Goal: Information Seeking & Learning: Find specific fact

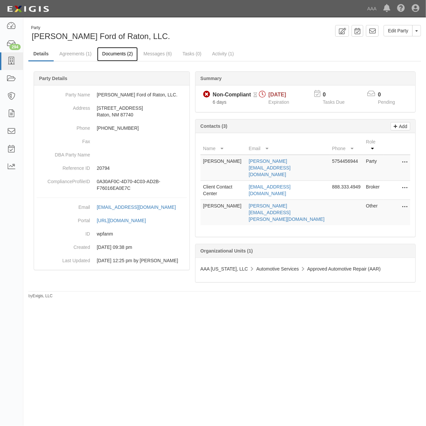
click at [114, 54] on link "Documents (2)" at bounding box center [117, 54] width 41 height 14
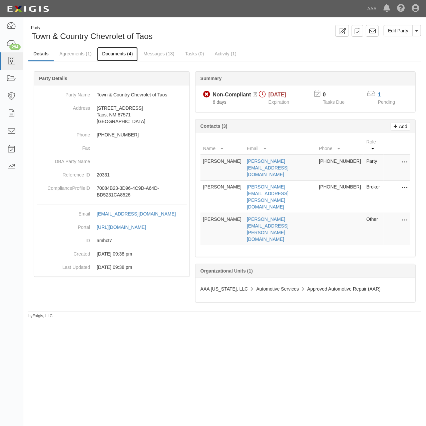
click at [115, 52] on link "Documents (4)" at bounding box center [117, 54] width 41 height 14
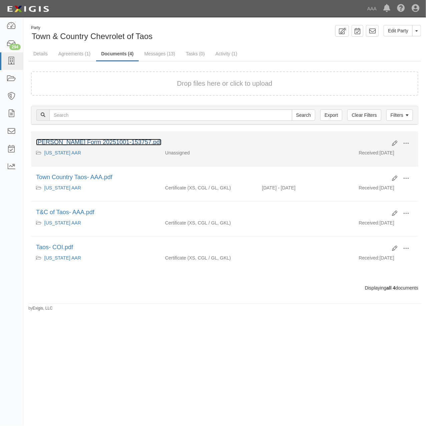
click at [123, 140] on link "ACORD Form 20251001-153757.pdf" at bounding box center [99, 142] width 126 height 7
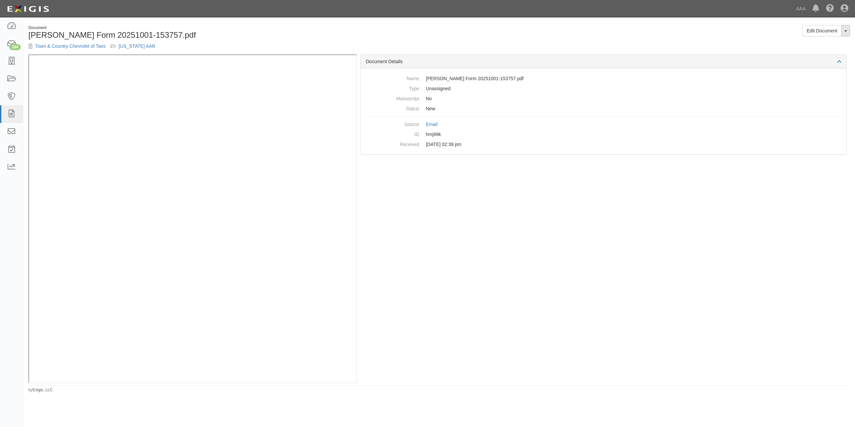
click at [426, 35] on button "Toggle Document Dropdown" at bounding box center [845, 30] width 9 height 11
click at [426, 52] on link "View Audit Trail" at bounding box center [823, 52] width 53 height 9
click at [846, 35] on button "Toggle Document Dropdown" at bounding box center [845, 30] width 9 height 11
click at [826, 52] on link "View Audit Trail" at bounding box center [823, 52] width 53 height 9
click at [433, 122] on dd "Email" at bounding box center [603, 124] width 475 height 10
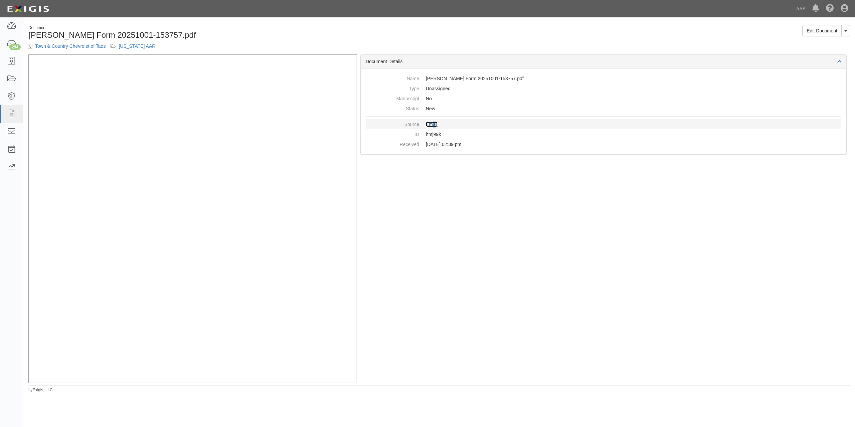
click at [433, 124] on link "Email" at bounding box center [432, 124] width 12 height 5
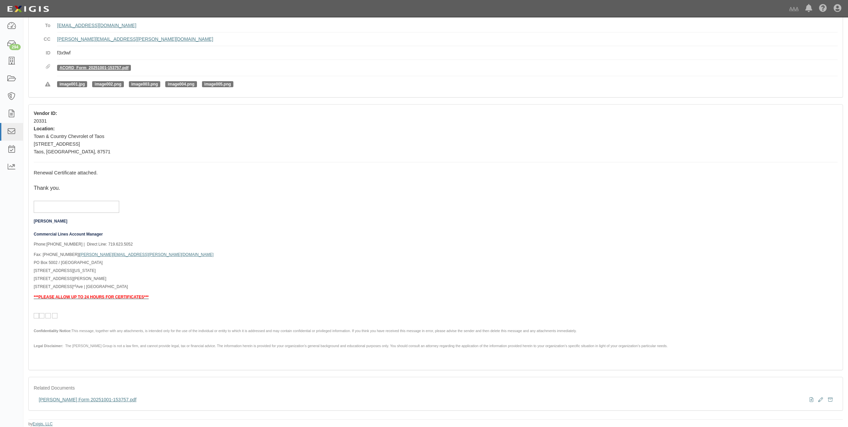
scroll to position [70, 0]
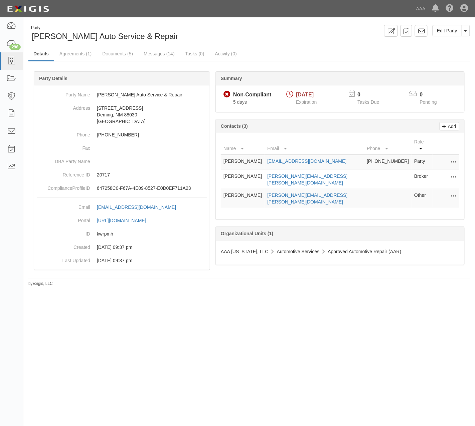
click at [265, 37] on div "Party Mitchel's Auto Service & Repair Edit Party Toggle Party Dropdown View Aud…" at bounding box center [248, 33] width 451 height 17
click at [117, 53] on link "Documents (5)" at bounding box center [117, 54] width 41 height 14
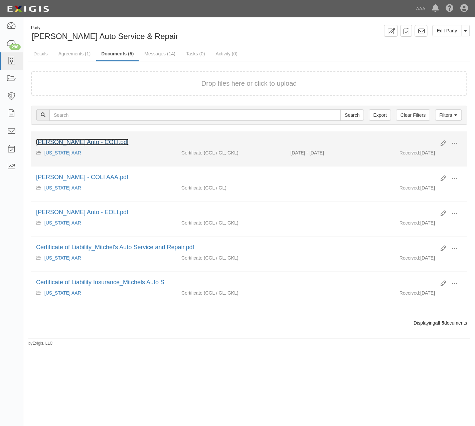
click at [73, 140] on link "[PERSON_NAME] Auto - COLI.pdf" at bounding box center [82, 142] width 92 height 7
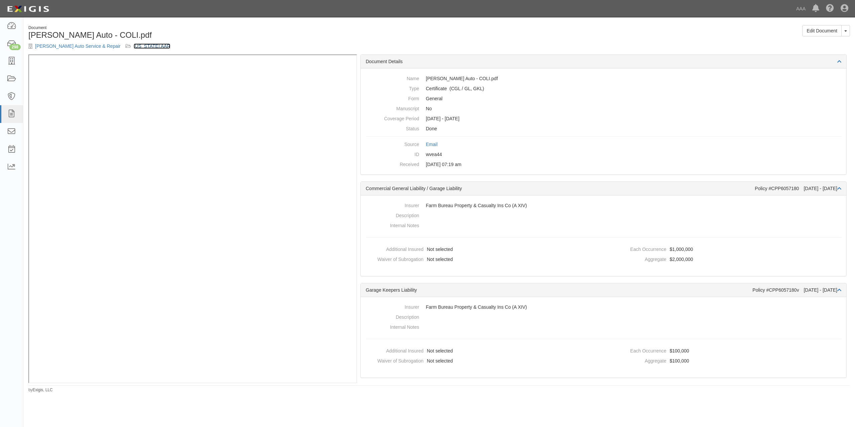
click at [134, 47] on link "[US_STATE] AAR" at bounding box center [152, 45] width 37 height 5
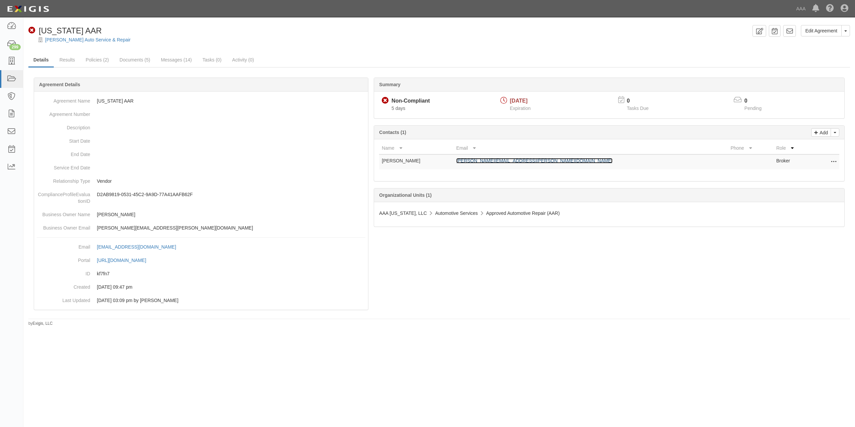
click at [511, 163] on link "[PERSON_NAME][EMAIL_ADDRESS][PERSON_NAME][DOMAIN_NAME]" at bounding box center [534, 160] width 156 height 5
click at [66, 40] on link "[PERSON_NAME] Auto Service & Repair" at bounding box center [87, 39] width 85 height 5
